Goal: Task Accomplishment & Management: Complete application form

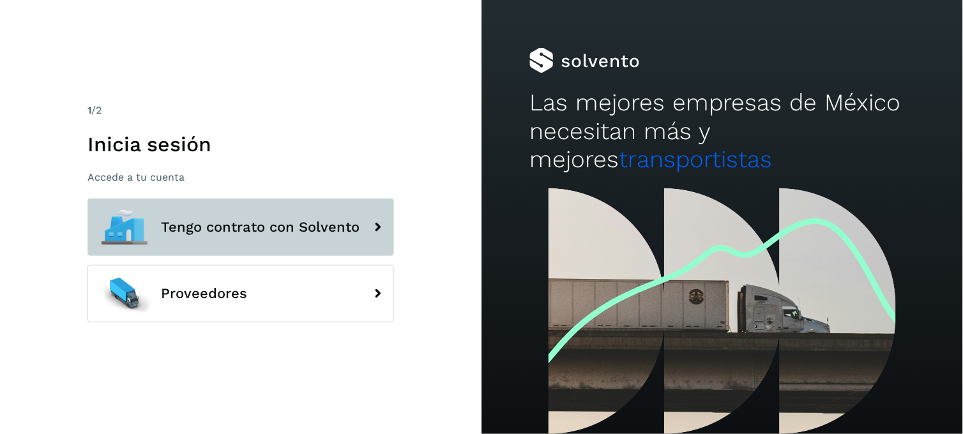
click at [359, 225] on button "Tengo contrato con Solvento" at bounding box center [240, 227] width 306 height 57
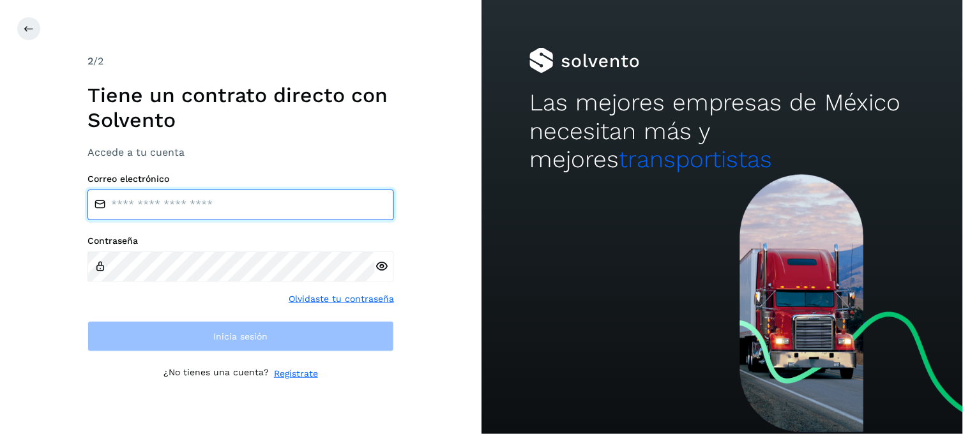
type input "**********"
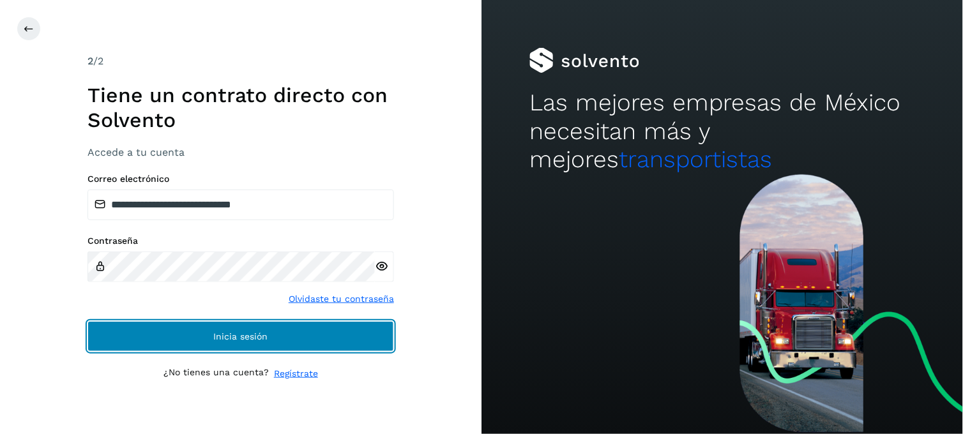
click at [352, 336] on button "Inicia sesión" at bounding box center [240, 336] width 306 height 31
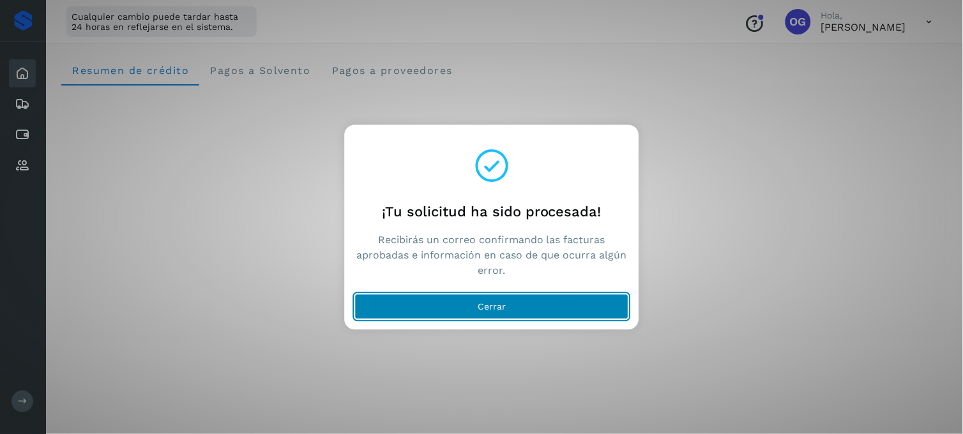
click at [479, 303] on span "Cerrar" at bounding box center [492, 307] width 28 height 9
